Goal: Check status: Check status

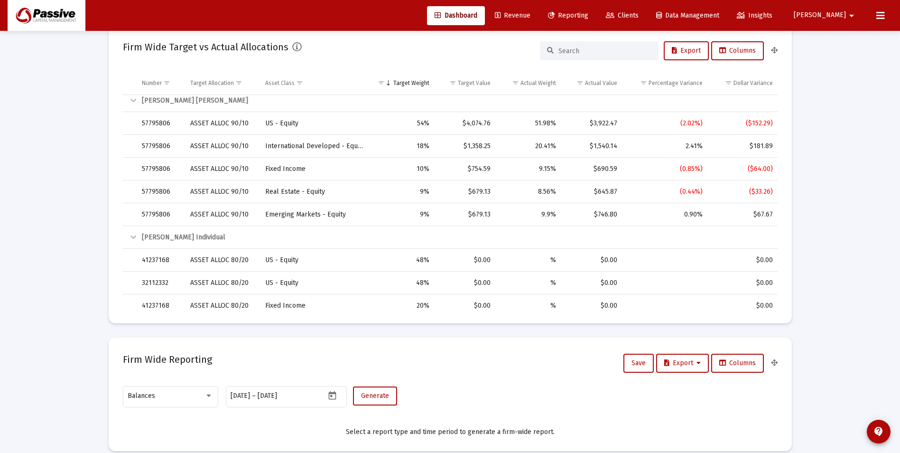
click at [639, 15] on span "Clients" at bounding box center [622, 15] width 33 height 8
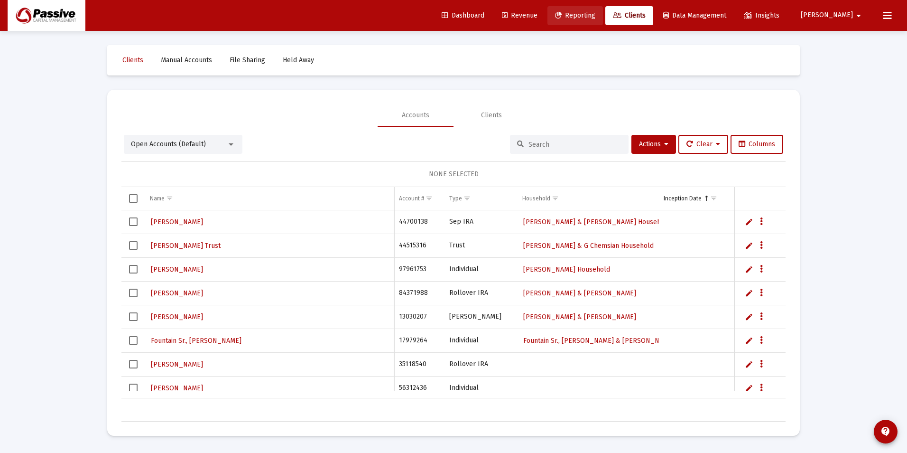
click at [603, 24] on link "Reporting" at bounding box center [575, 15] width 56 height 19
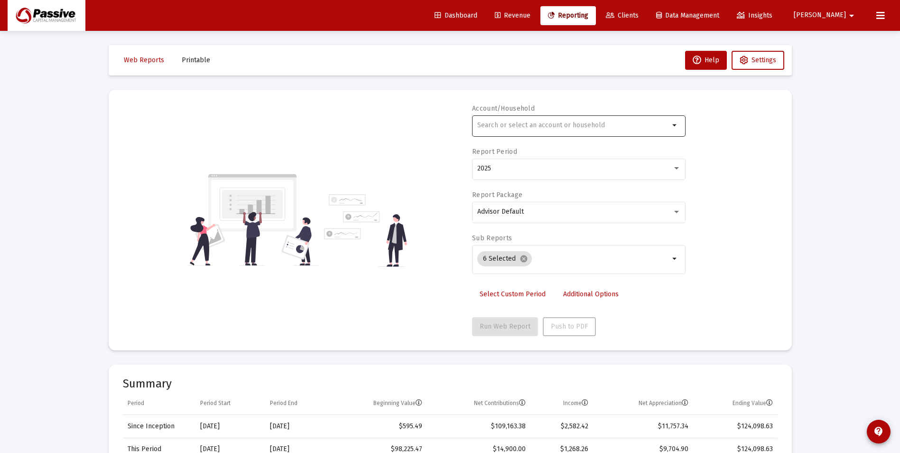
click at [531, 131] on div at bounding box center [573, 124] width 192 height 23
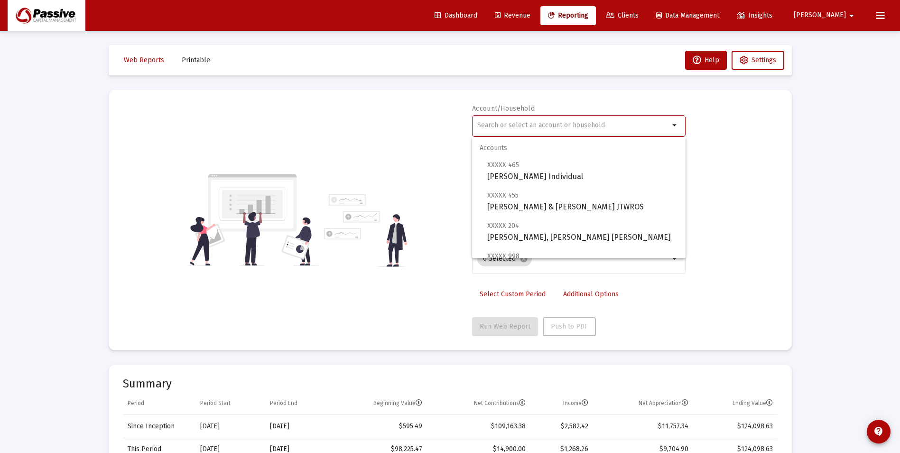
click at [525, 125] on input "text" at bounding box center [573, 125] width 192 height 8
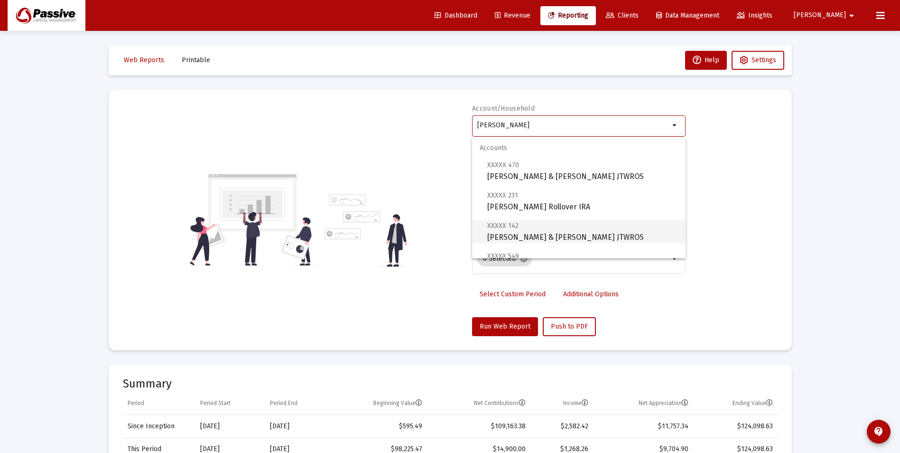
scroll to position [91, 0]
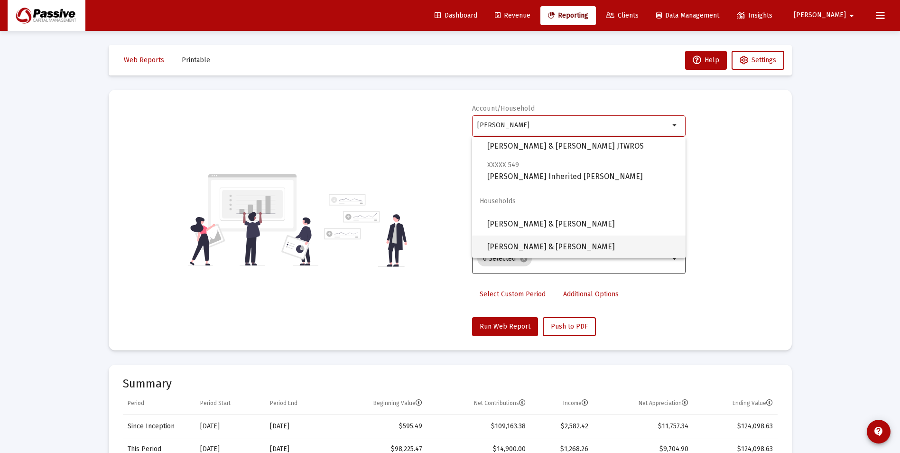
click at [574, 244] on span "[PERSON_NAME] & [PERSON_NAME]" at bounding box center [582, 246] width 191 height 23
type input "[PERSON_NAME] & [PERSON_NAME]"
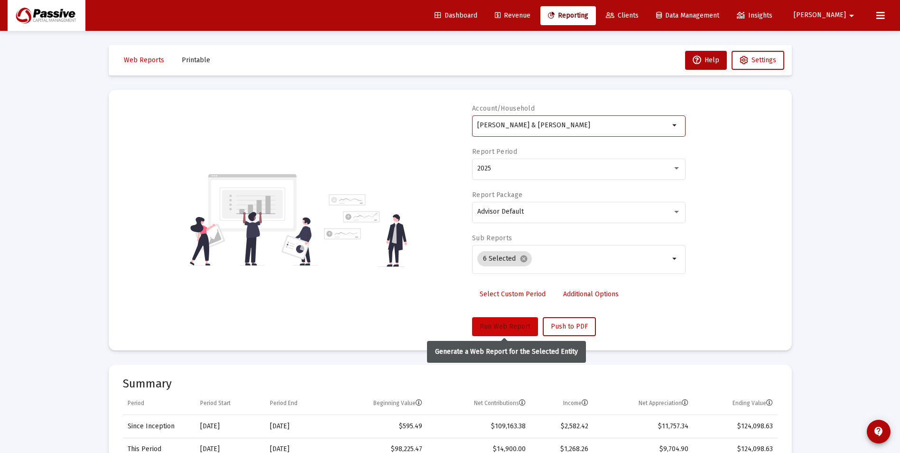
click at [514, 325] on span "Run Web Report" at bounding box center [505, 326] width 51 height 8
